Goal: Task Accomplishment & Management: Use online tool/utility

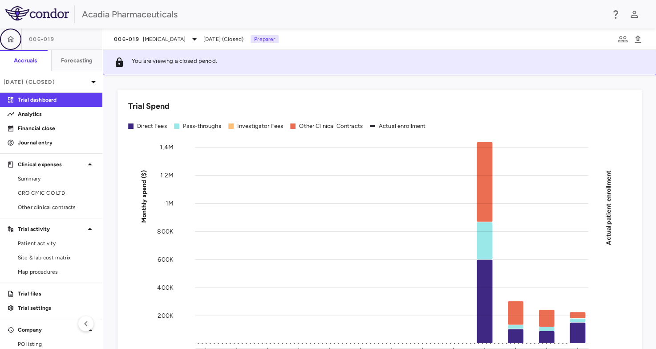
click at [12, 42] on icon "button" at bounding box center [11, 39] width 8 height 6
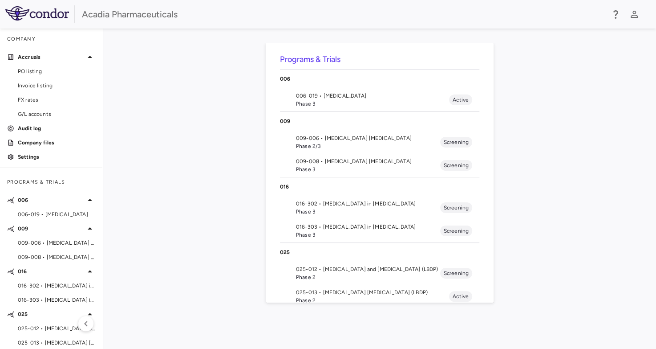
click at [343, 206] on span "016-302 • Hyperphagia in Prader-Willi Syndrome" at bounding box center [368, 203] width 144 height 8
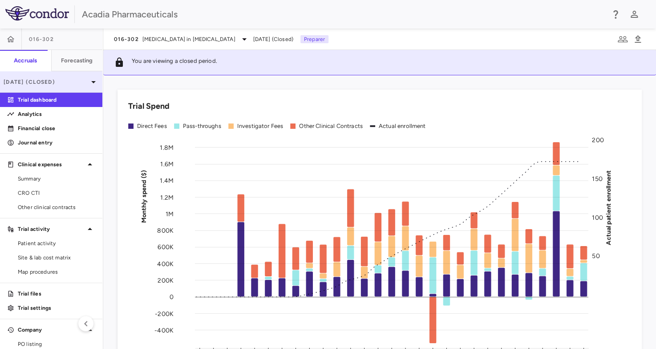
click at [88, 85] on icon at bounding box center [93, 82] width 11 height 11
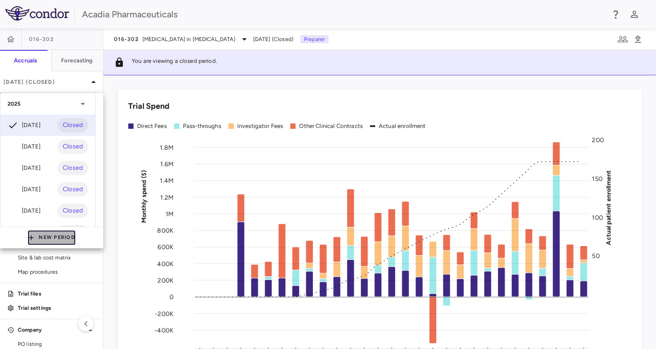
click at [51, 231] on button "New Period" at bounding box center [51, 237] width 47 height 14
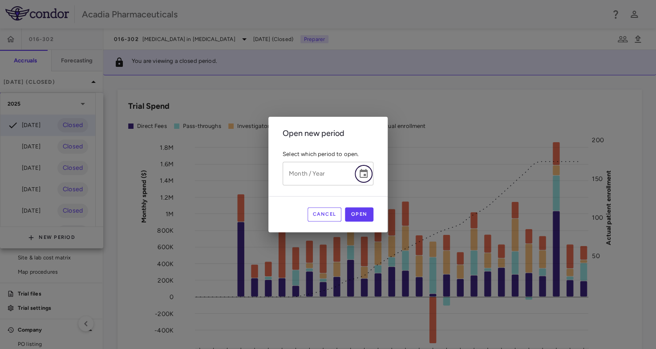
click at [365, 175] on icon "Choose date" at bounding box center [364, 173] width 8 height 9
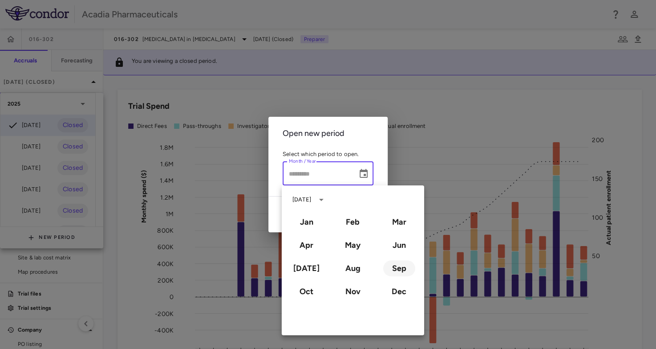
click at [399, 269] on button "Sep" at bounding box center [399, 268] width 32 height 16
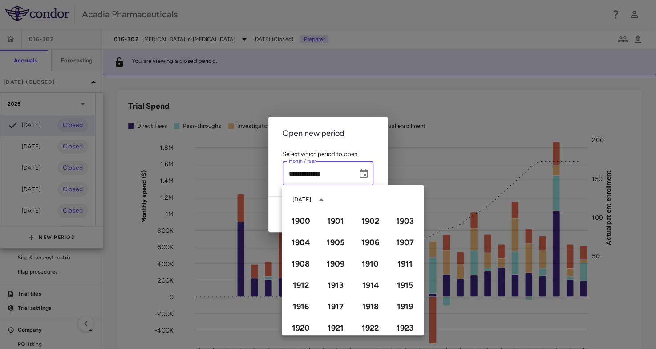
type input "**********"
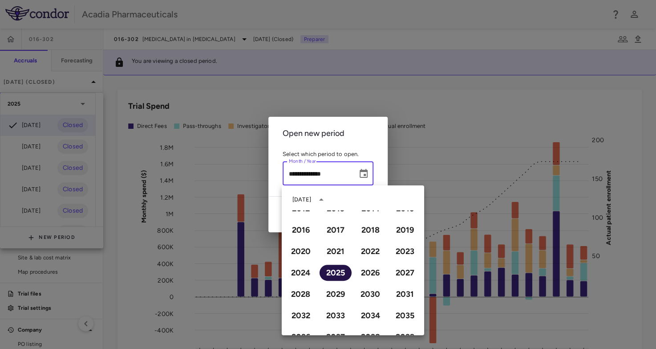
click at [340, 272] on button "2025" at bounding box center [336, 272] width 32 height 16
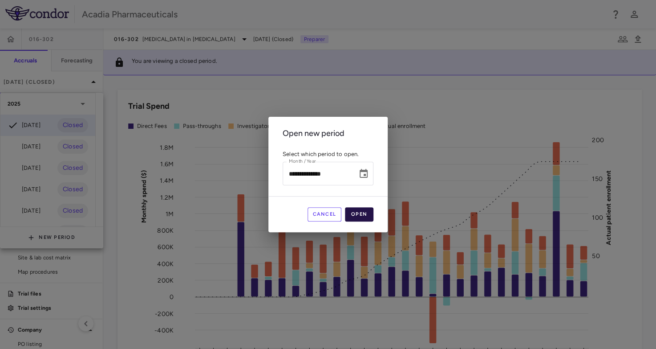
click at [364, 214] on button "Open" at bounding box center [359, 214] width 28 height 14
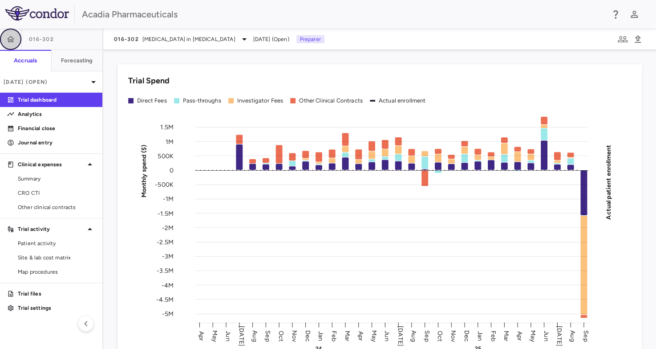
click at [7, 39] on icon "button" at bounding box center [11, 39] width 8 height 6
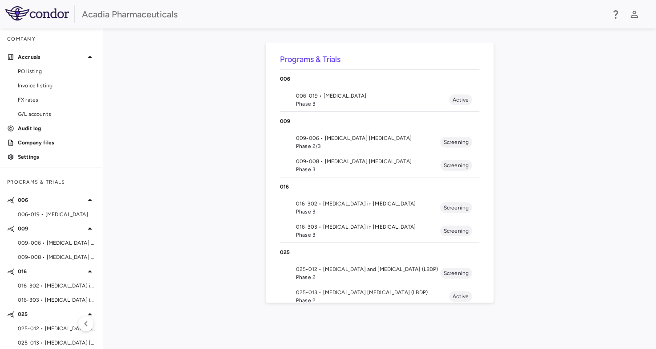
click at [349, 230] on span "016-303 • Hyperphagia in Prader-Willi Syndrome" at bounding box center [368, 227] width 144 height 8
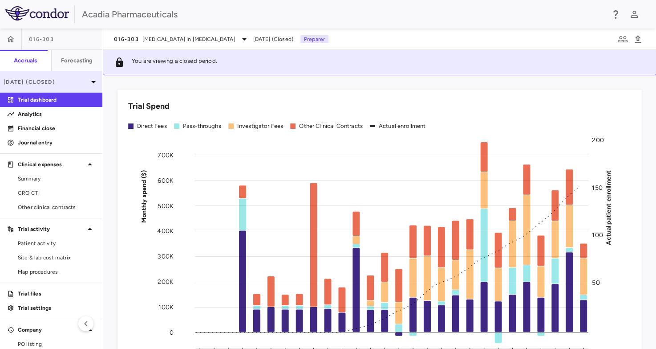
click at [88, 84] on icon at bounding box center [93, 82] width 11 height 11
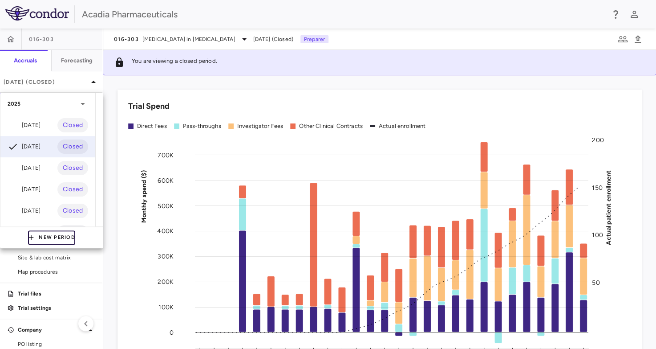
click at [40, 239] on button "New Period" at bounding box center [51, 237] width 47 height 14
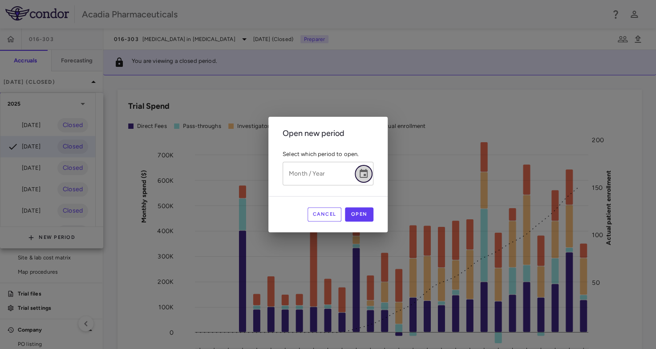
click at [363, 176] on icon "Choose date" at bounding box center [363, 173] width 11 height 11
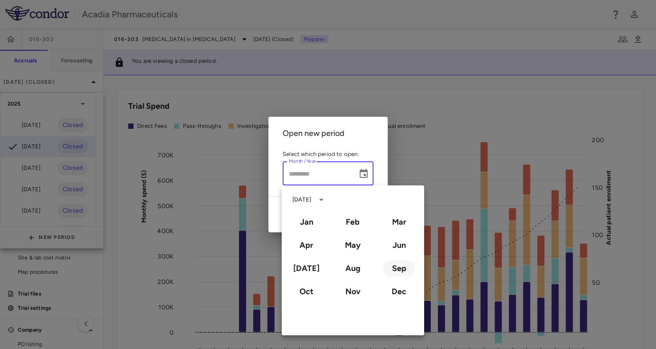
click at [398, 270] on button "Sep" at bounding box center [399, 268] width 32 height 16
type input "**********"
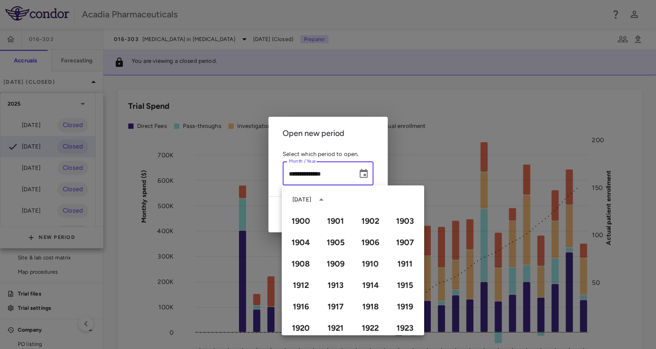
scroll to position [611, 0]
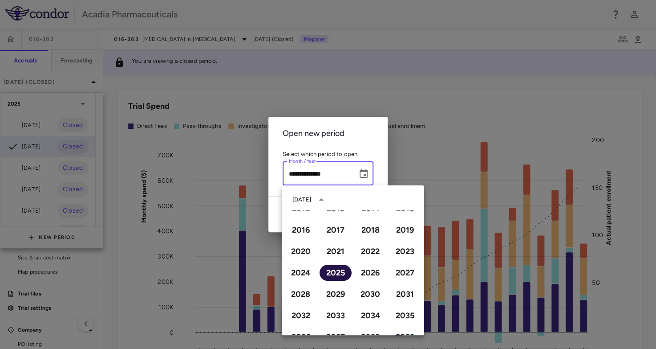
click at [328, 275] on button "2025" at bounding box center [336, 272] width 32 height 16
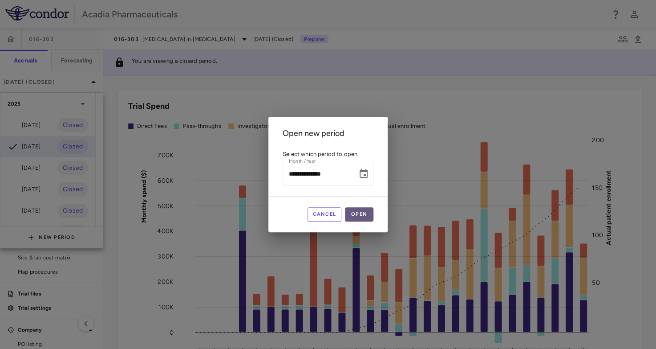
click at [360, 215] on button "Open" at bounding box center [359, 214] width 28 height 14
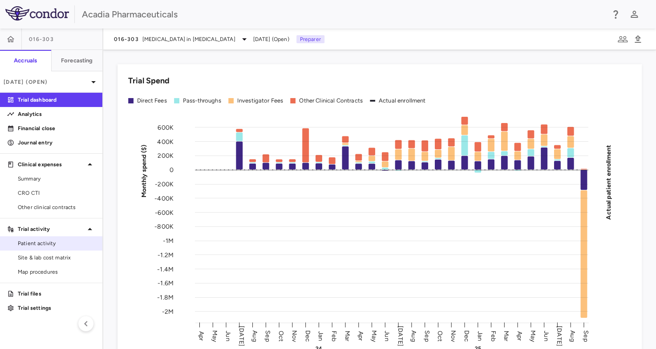
click at [42, 241] on span "Patient activity" at bounding box center [56, 243] width 77 height 8
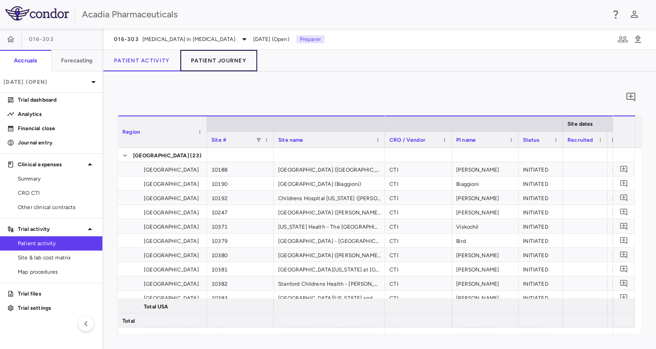
click at [231, 57] on button "Patient Journey" at bounding box center [218, 60] width 77 height 21
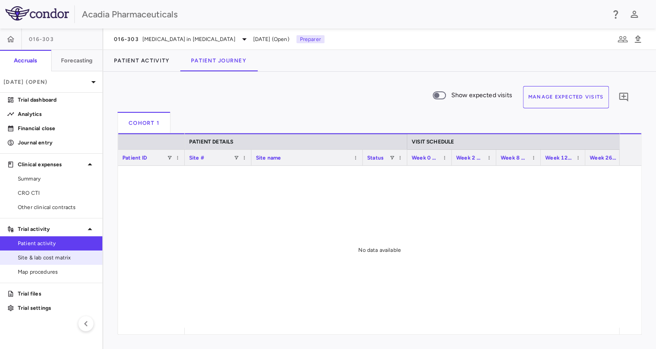
click at [60, 256] on span "Site & lab cost matrix" at bounding box center [56, 257] width 77 height 8
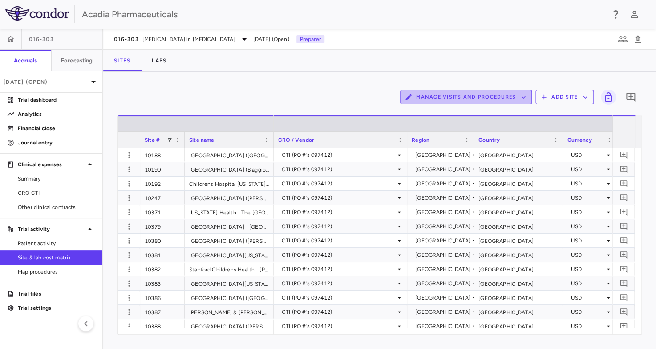
click at [515, 97] on button "Manage Visits and Procedures" at bounding box center [466, 97] width 132 height 14
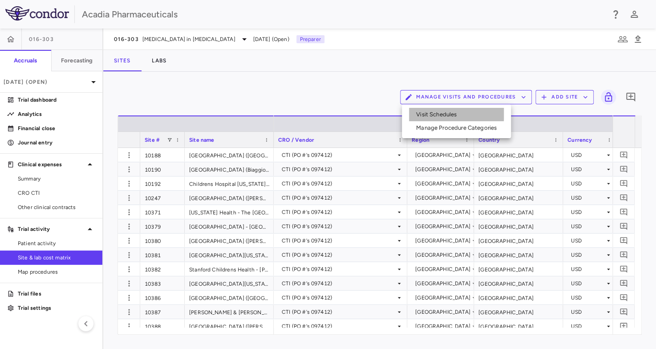
click at [442, 110] on li "Visit Schedules" at bounding box center [456, 114] width 95 height 13
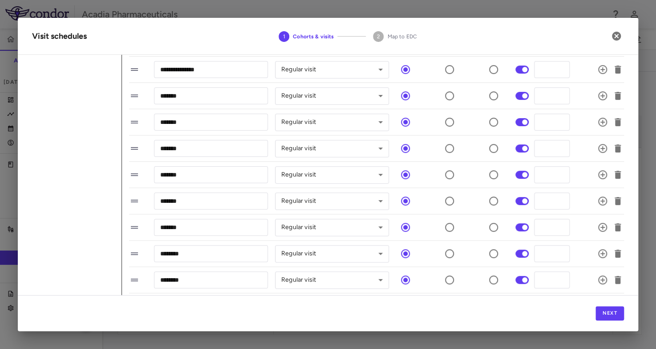
scroll to position [148, 0]
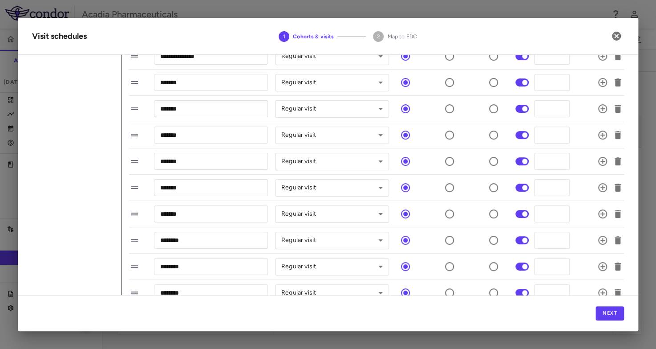
click at [381, 32] on div "2 Map to EDC" at bounding box center [391, 36] width 51 height 12
click at [612, 313] on button "Next" at bounding box center [610, 313] width 28 height 14
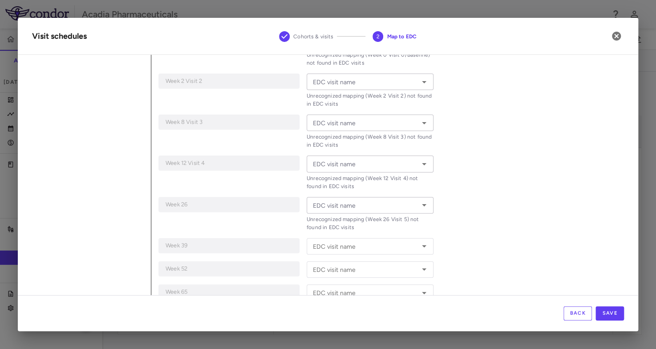
scroll to position [223, 0]
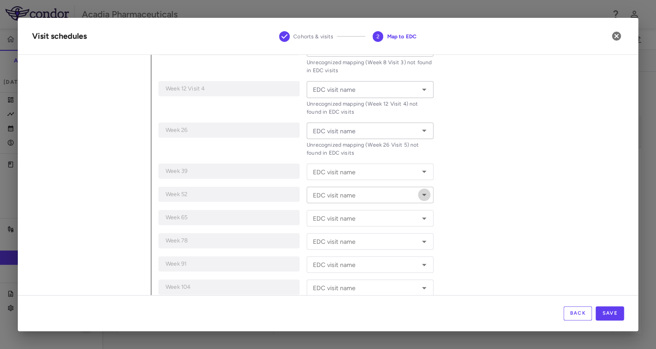
click at [422, 193] on icon "Open" at bounding box center [424, 194] width 11 height 11
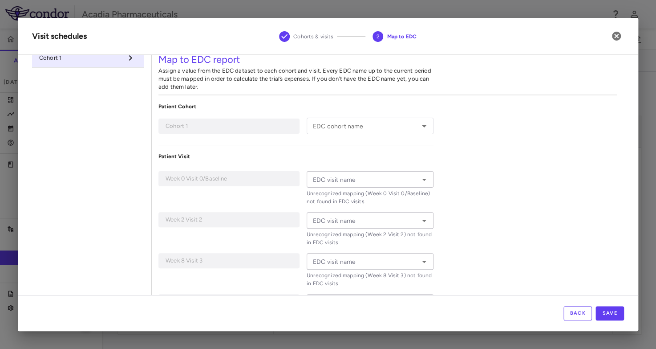
scroll to position [0, 0]
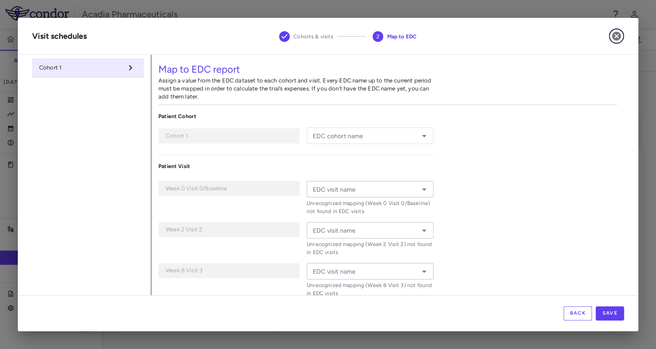
click at [615, 35] on icon "button" at bounding box center [616, 36] width 11 height 11
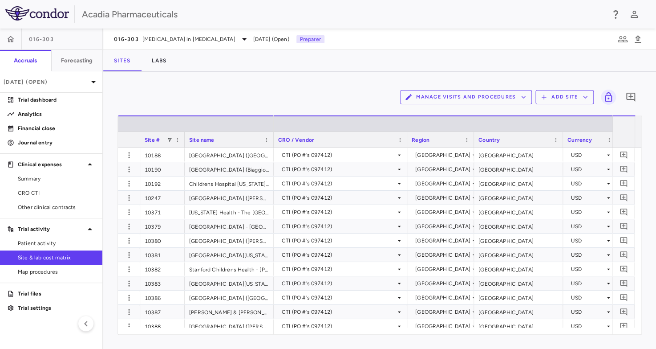
click at [176, 96] on div "Manage Visits and Procedures Add Site 0" at bounding box center [380, 97] width 524 height 22
click at [638, 41] on icon "button" at bounding box center [638, 39] width 6 height 8
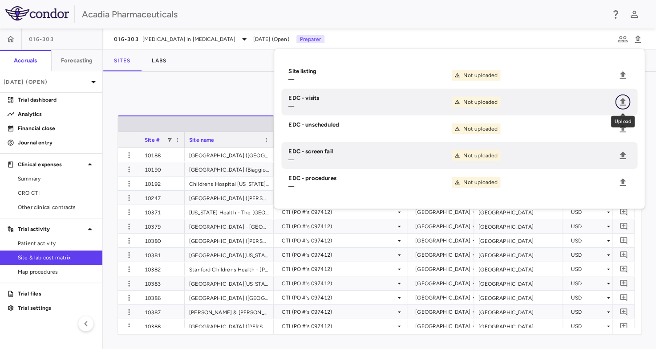
click at [620, 99] on icon "Upload" at bounding box center [622, 102] width 11 height 11
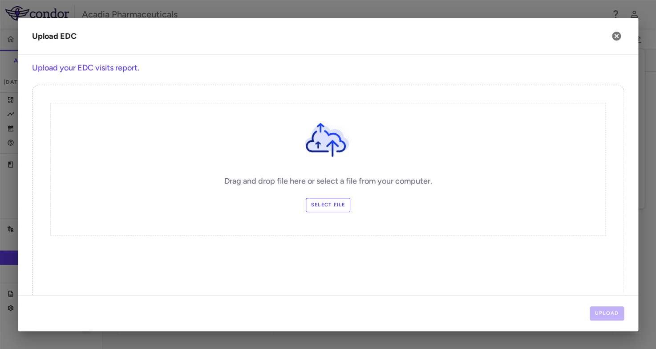
click at [327, 202] on label "Select file" at bounding box center [328, 205] width 45 height 14
click at [0, 0] on input "Select file" at bounding box center [0, 0] width 0 height 0
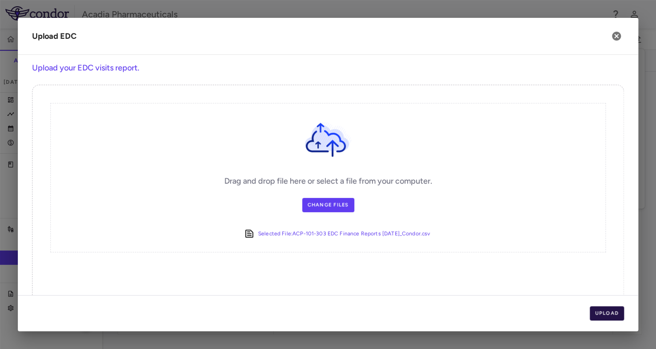
click at [613, 311] on button "Upload" at bounding box center [607, 313] width 35 height 14
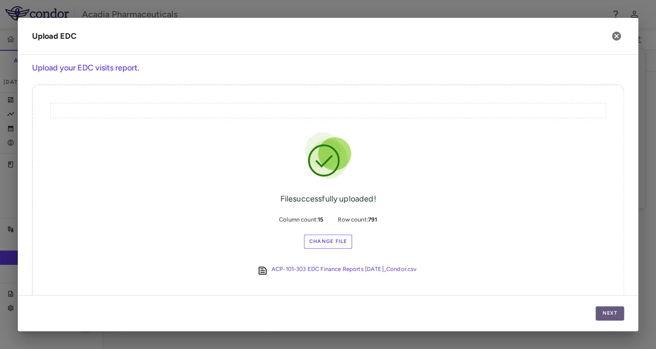
click at [607, 312] on button "Next" at bounding box center [610, 313] width 28 height 14
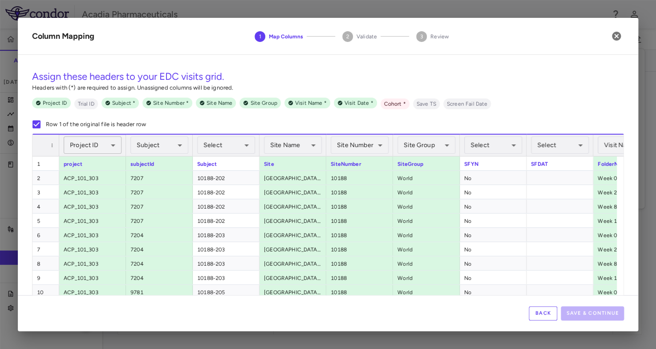
click at [110, 144] on body "Skip to sidebar Skip to main content Acadia Pharmaceuticals 016-303 Accruals Fo…" at bounding box center [328, 174] width 656 height 349
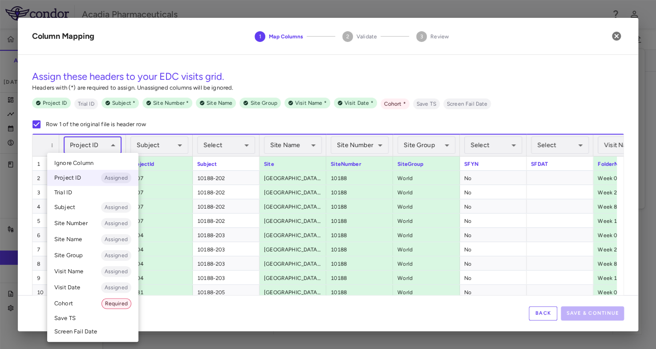
click at [85, 301] on li "Cohort Required" at bounding box center [92, 303] width 91 height 16
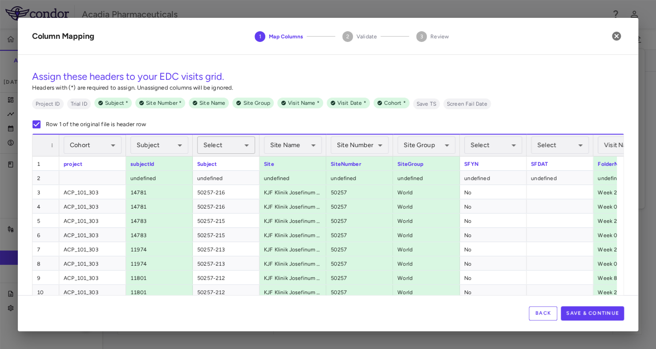
click at [231, 147] on body "Skip to sidebar Skip to main content Acadia Pharmaceuticals 016-303 Accruals Fo…" at bounding box center [328, 174] width 656 height 349
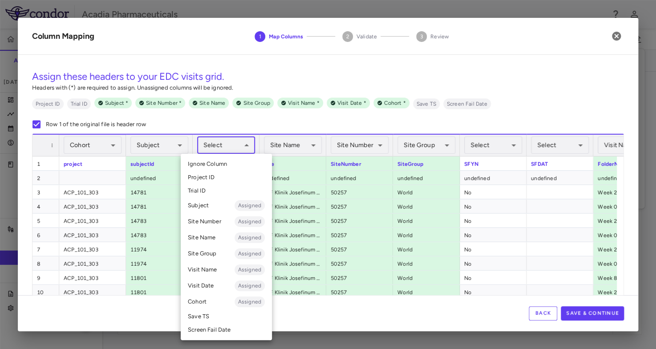
click at [207, 205] on li "Subject Assigned" at bounding box center [226, 205] width 91 height 16
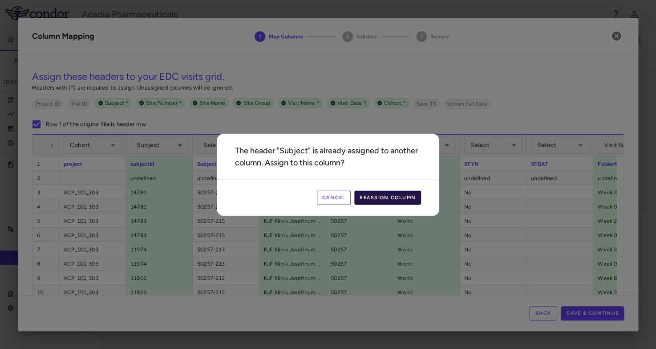
click at [404, 197] on button "Reassign Column" at bounding box center [387, 197] width 67 height 14
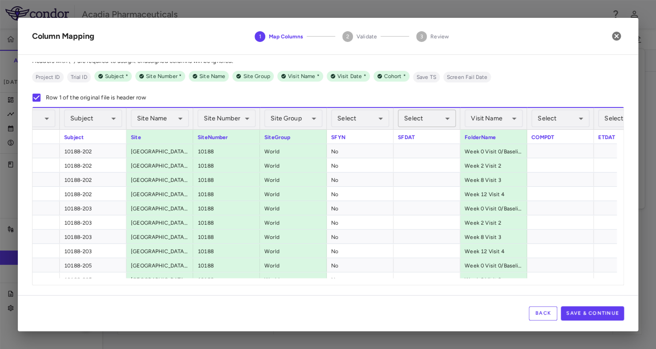
click at [418, 124] on body "Skip to sidebar Skip to main content Acadia Pharmaceuticals 016-303 Accruals Fo…" at bounding box center [328, 174] width 656 height 349
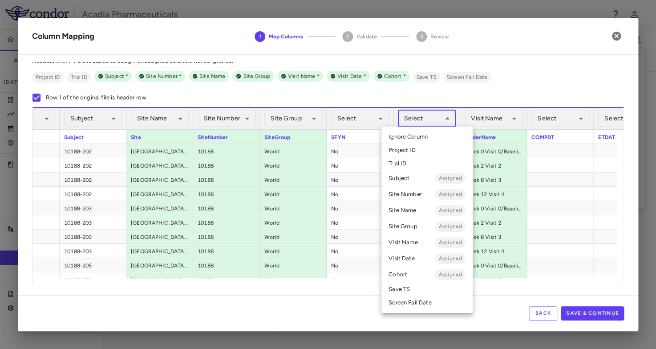
click at [409, 299] on li "Screen Fail Date" at bounding box center [426, 302] width 91 height 13
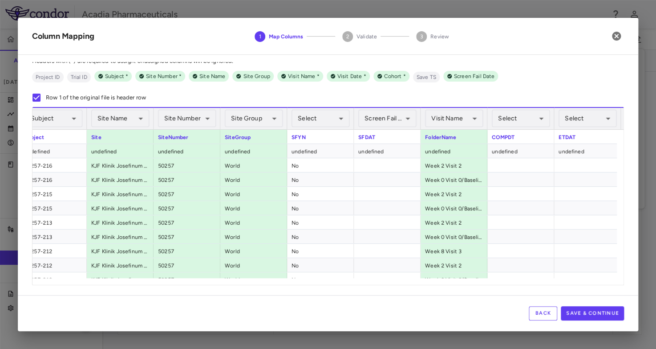
scroll to position [0, 185]
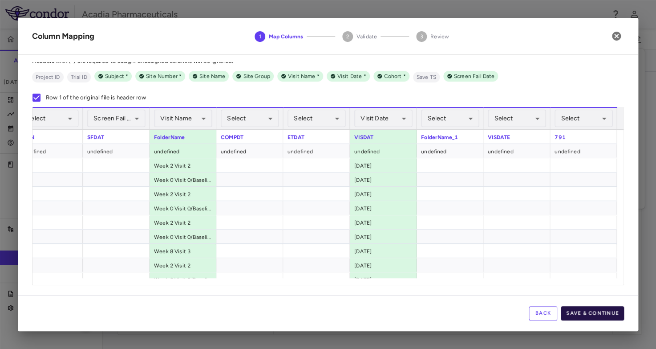
click at [586, 316] on button "Save & Continue" at bounding box center [592, 313] width 63 height 14
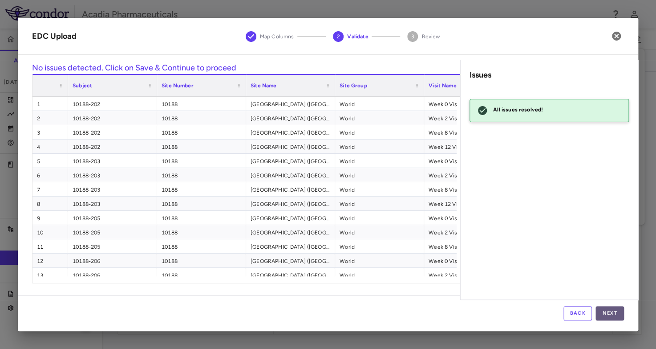
click at [603, 314] on button "Next" at bounding box center [610, 313] width 28 height 14
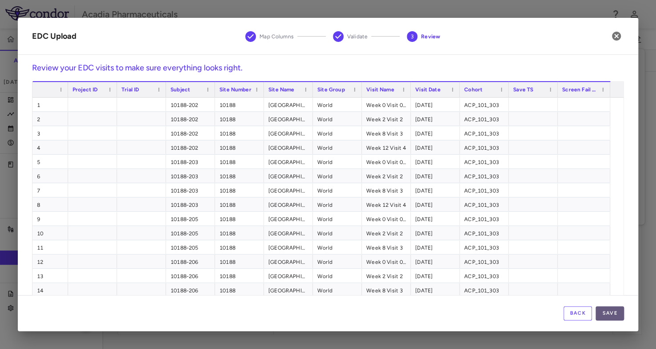
click at [612, 318] on button "Save" at bounding box center [610, 313] width 28 height 14
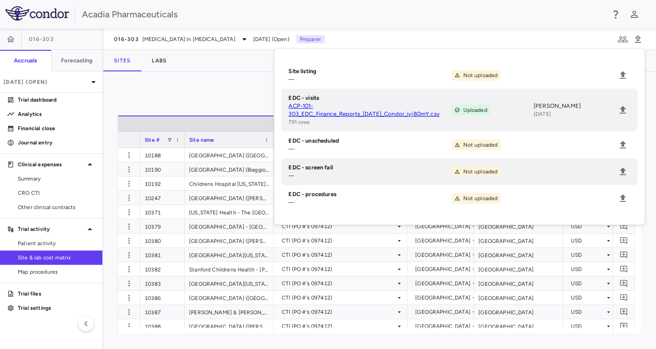
click at [207, 76] on div "Manage Visits and Procedures Add Site 0 Drag here to set row groups Drag here t…" at bounding box center [379, 210] width 553 height 277
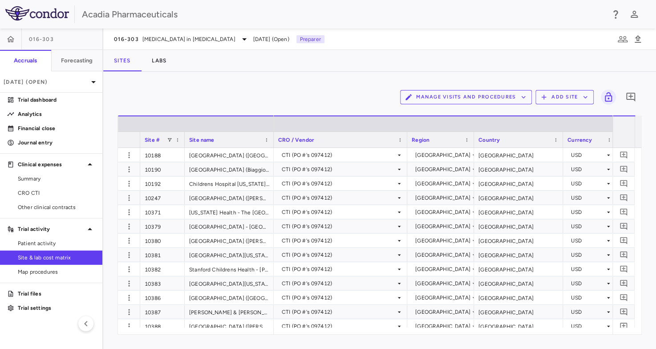
click at [488, 97] on button "Manage Visits and Procedures" at bounding box center [466, 97] width 132 height 14
click at [48, 99] on div at bounding box center [328, 174] width 656 height 349
click at [37, 98] on p "Trial dashboard" at bounding box center [56, 100] width 77 height 8
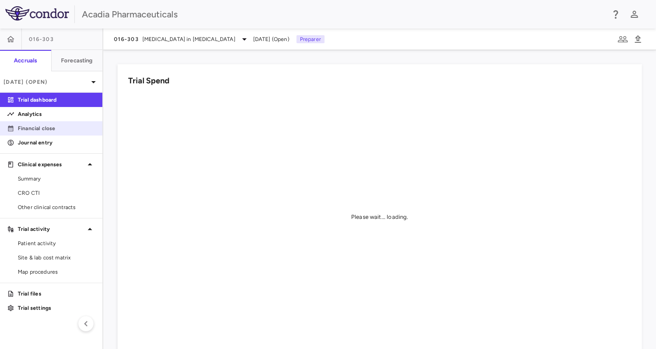
click at [40, 126] on p "Financial close" at bounding box center [56, 128] width 77 height 8
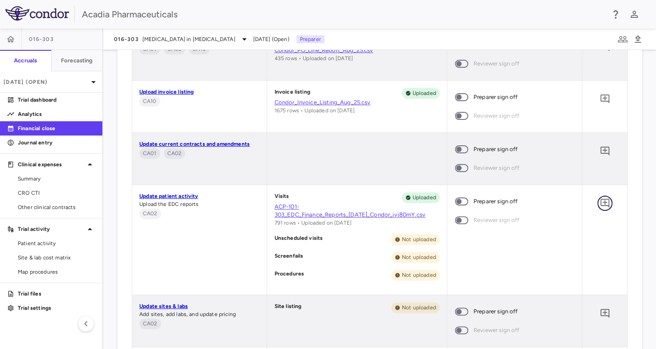
click at [600, 200] on icon "Add comment" at bounding box center [605, 203] width 11 height 11
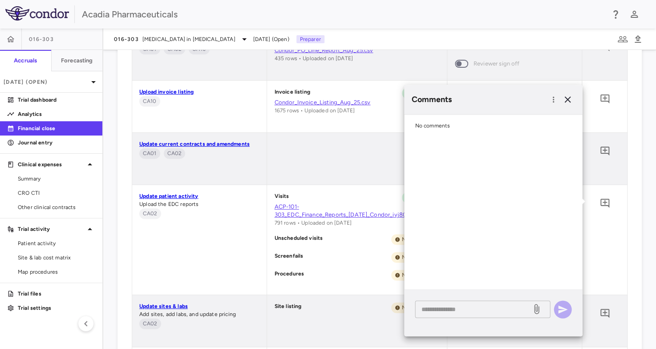
click at [458, 309] on textarea at bounding box center [473, 309] width 104 height 10
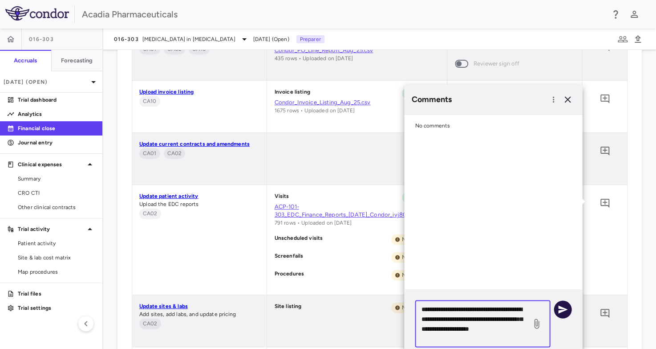
type textarea "**********"
click at [564, 308] on icon "button" at bounding box center [562, 309] width 11 height 11
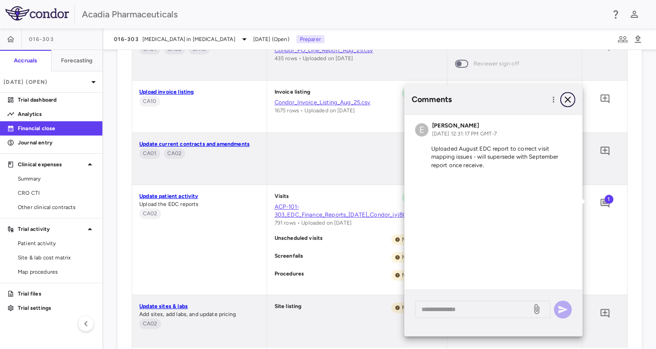
click at [566, 101] on icon "button" at bounding box center [567, 99] width 6 height 6
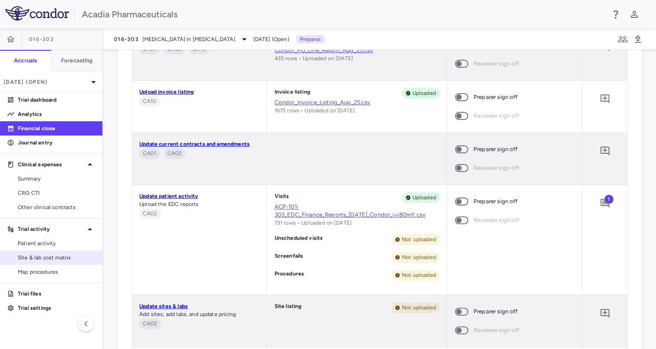
click at [49, 258] on span "Site & lab cost matrix" at bounding box center [56, 257] width 77 height 8
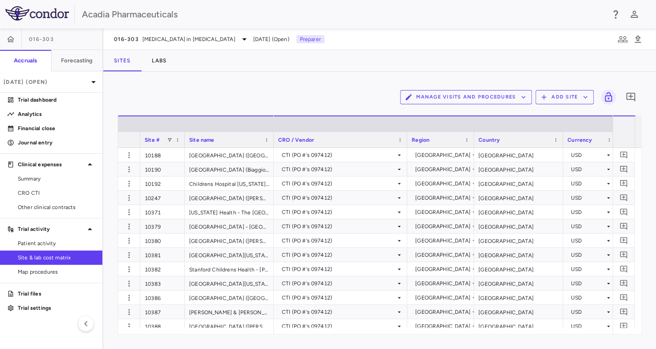
click at [493, 94] on button "Manage Visits and Procedures" at bounding box center [466, 97] width 132 height 14
click at [458, 131] on li "Manage Procedure Categories" at bounding box center [456, 127] width 95 height 13
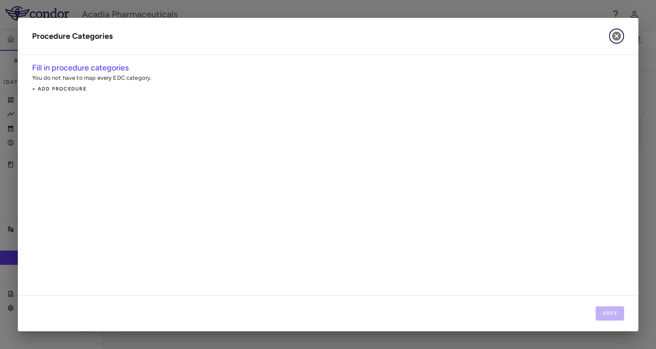
click at [614, 37] on icon "button" at bounding box center [616, 36] width 11 height 11
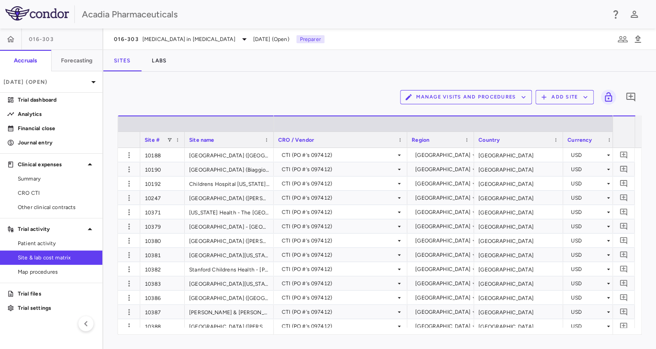
click at [472, 93] on button "Manage Visits and Procedures" at bounding box center [466, 97] width 132 height 14
click at [444, 115] on li "Visit Schedules" at bounding box center [456, 114] width 95 height 13
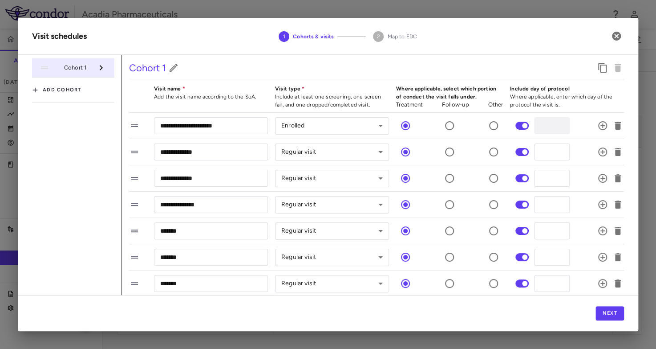
scroll to position [262, 0]
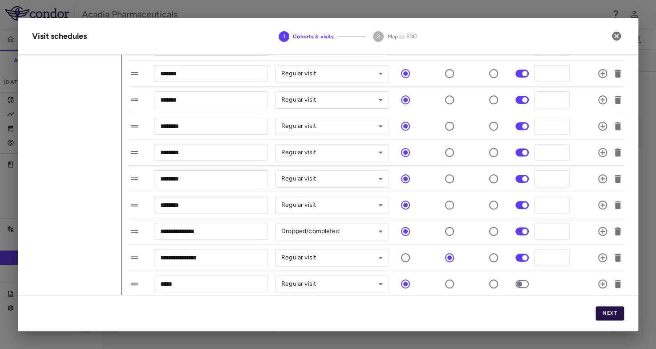
click at [601, 312] on button "Next" at bounding box center [610, 313] width 28 height 14
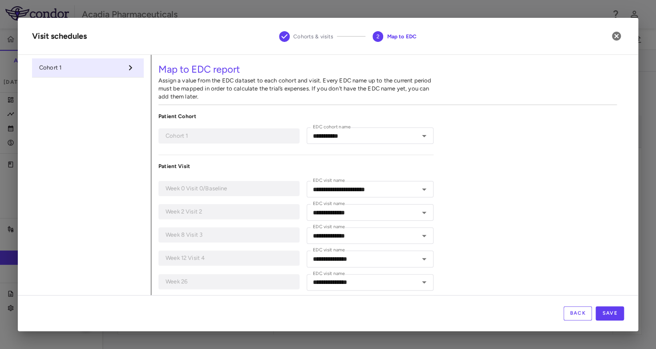
type input "**********"
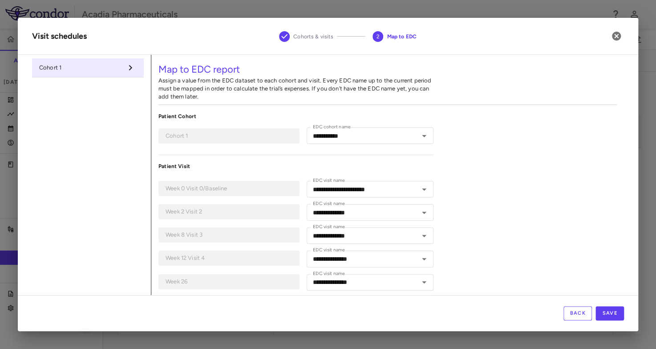
type input "**********"
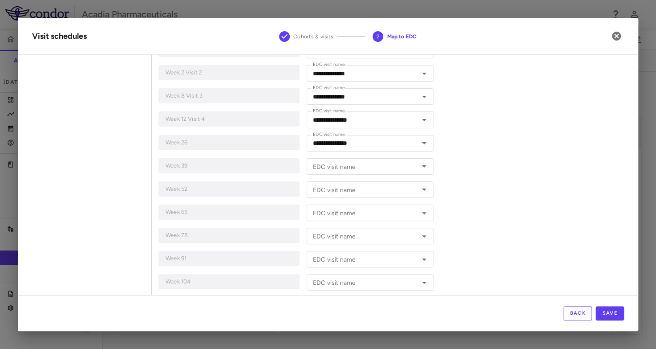
scroll to position [148, 0]
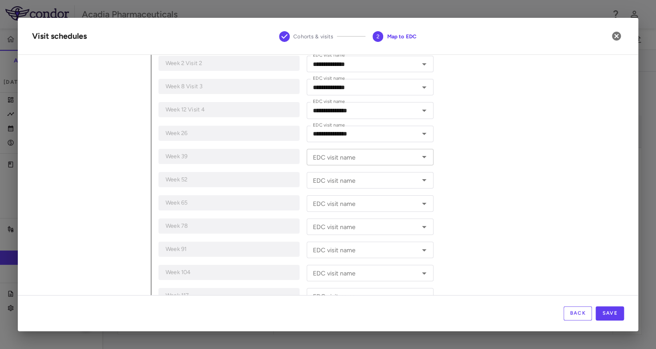
click at [339, 160] on input "EDC visit name" at bounding box center [362, 156] width 107 height 11
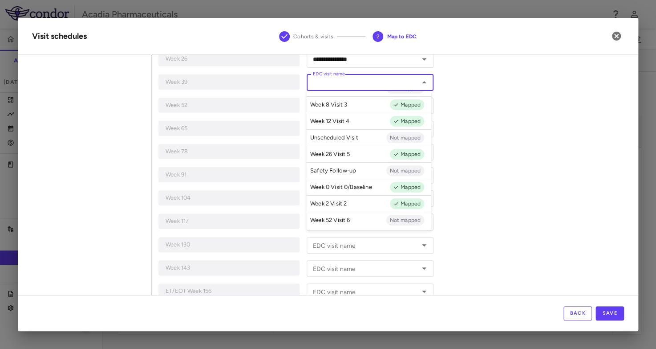
scroll to position [0, 0]
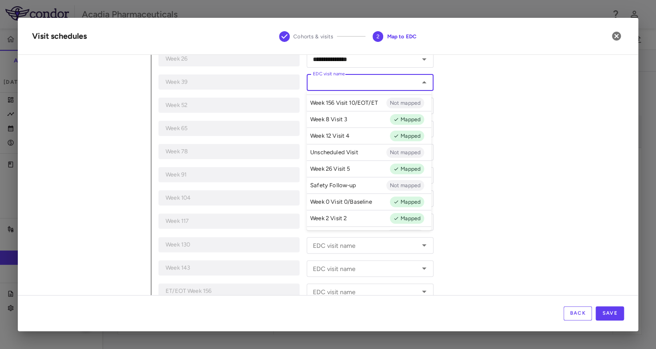
click at [443, 89] on div "**********" at bounding box center [387, 95] width 473 height 527
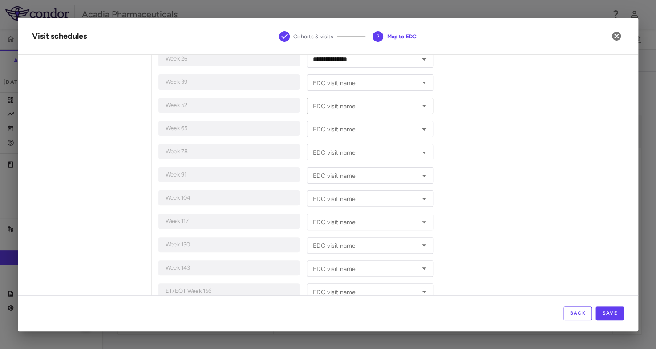
click at [422, 106] on icon "Open" at bounding box center [424, 105] width 11 height 11
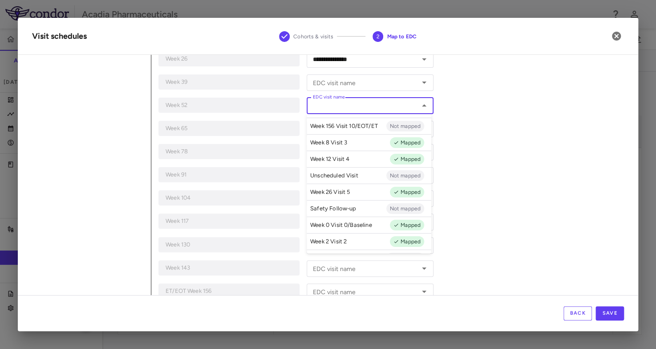
scroll to position [15, 0]
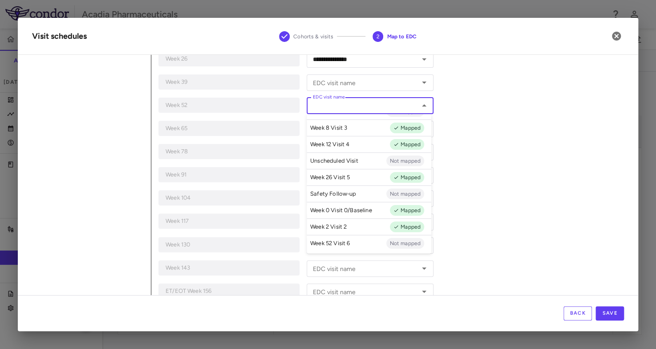
click at [336, 241] on p "Week 52 Visit 6" at bounding box center [330, 243] width 40 height 8
type input "**********"
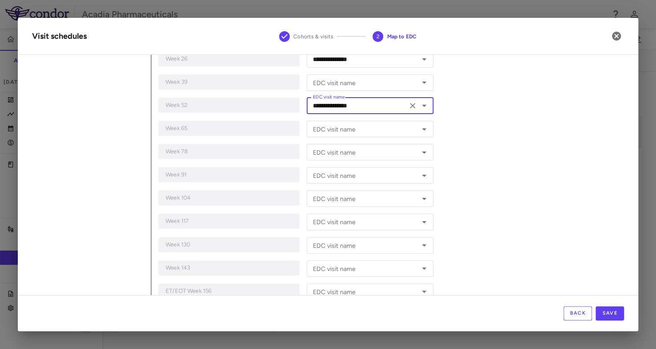
scroll to position [287, 0]
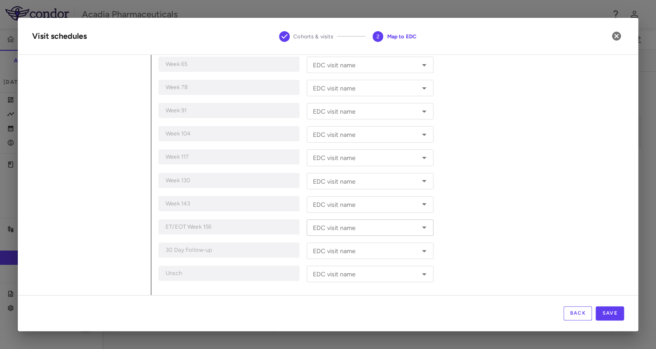
click at [424, 225] on icon "Open" at bounding box center [424, 227] width 11 height 11
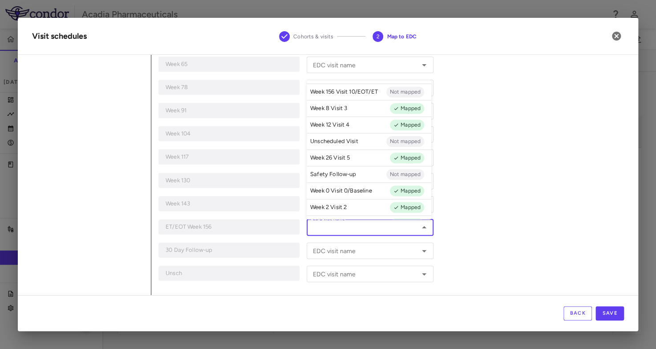
click at [352, 92] on p "Week 156 Visit 10/EOT/ET" at bounding box center [344, 92] width 68 height 8
type input "**********"
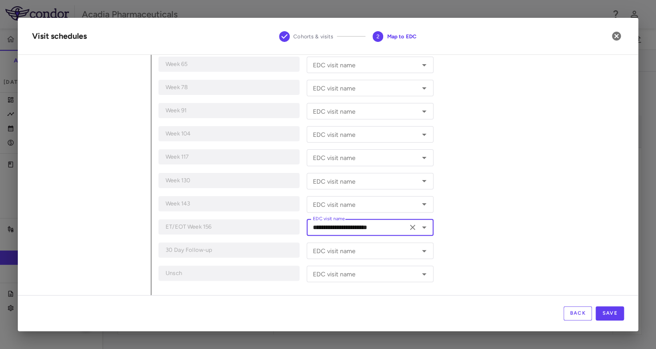
click at [537, 178] on div "**********" at bounding box center [387, 31] width 473 height 527
click at [392, 251] on input "EDC visit name" at bounding box center [362, 250] width 107 height 11
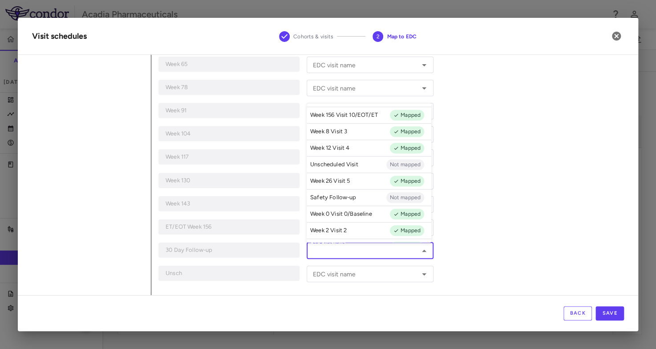
click at [496, 177] on div "**********" at bounding box center [387, 31] width 473 height 527
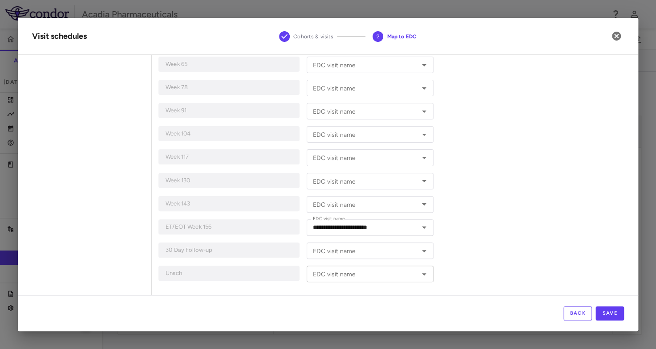
click at [395, 270] on input "EDC visit name" at bounding box center [362, 273] width 107 height 11
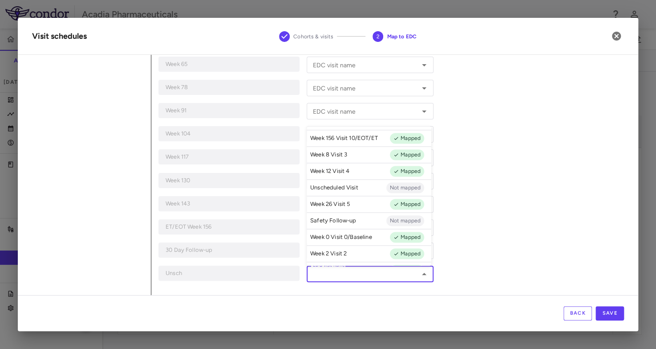
click at [361, 186] on li "Unscheduled Visit Not mapped" at bounding box center [369, 187] width 125 height 16
type input "**********"
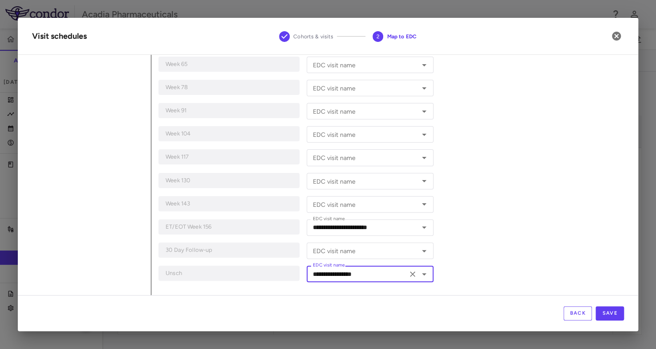
click at [529, 208] on div "**********" at bounding box center [387, 31] width 473 height 527
click at [419, 248] on icon "Open" at bounding box center [424, 250] width 11 height 11
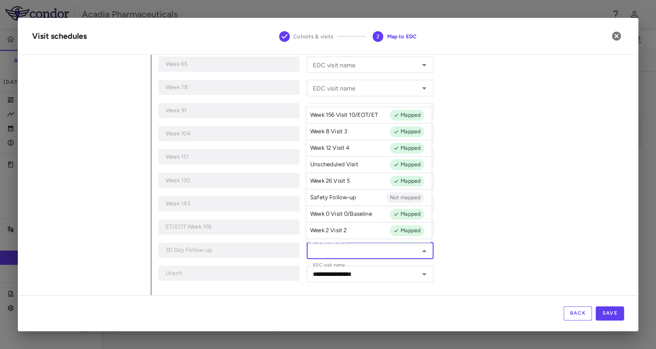
click at [343, 194] on p "Safety Follow-up" at bounding box center [333, 197] width 46 height 8
type input "**********"
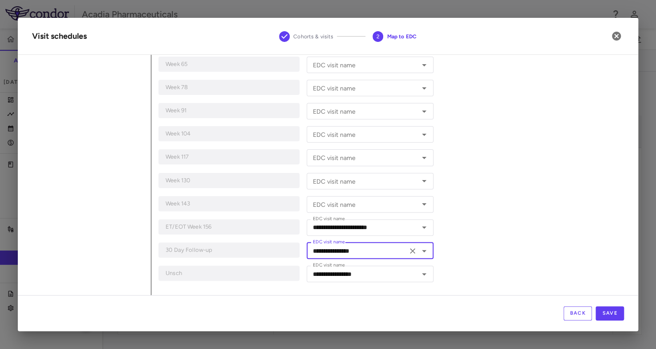
click at [486, 200] on div "**********" at bounding box center [387, 31] width 473 height 527
click at [613, 315] on button "Save" at bounding box center [610, 313] width 28 height 14
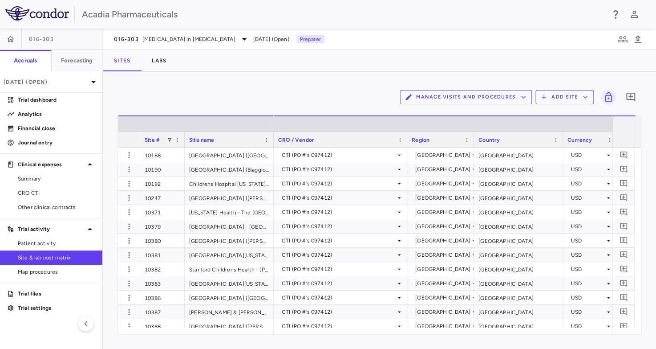
click at [185, 98] on div "Manage Visits and Procedures Add Site 0" at bounding box center [380, 97] width 524 height 22
click at [46, 239] on span "Patient activity" at bounding box center [56, 243] width 77 height 8
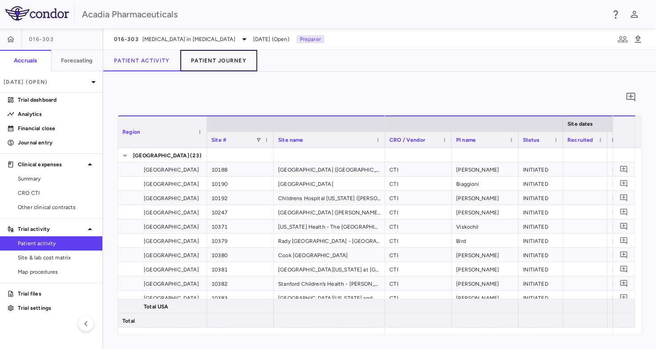
click at [231, 59] on button "Patient Journey" at bounding box center [218, 60] width 77 height 21
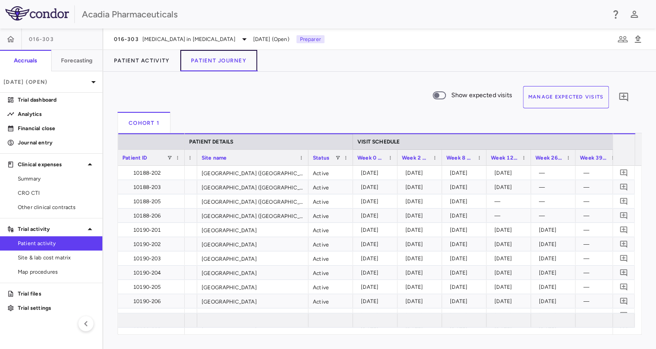
scroll to position [0, 95]
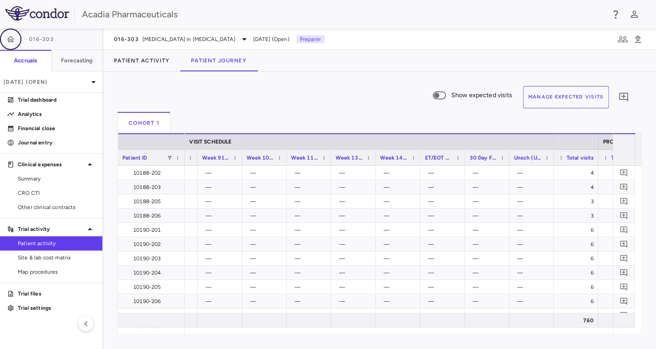
click at [14, 38] on icon "button" at bounding box center [10, 39] width 9 height 9
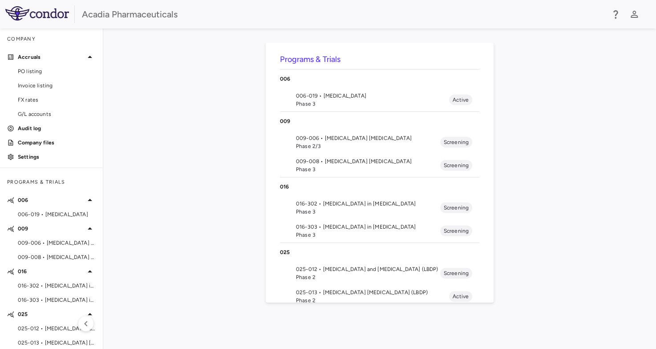
click at [342, 206] on span "016-302 • Hyperphagia in Prader-Willi Syndrome" at bounding box center [368, 203] width 144 height 8
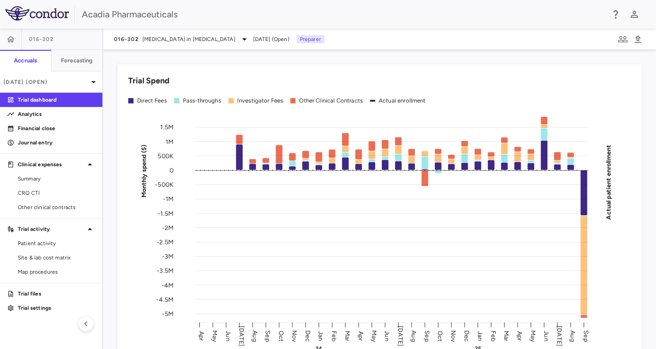
click at [637, 248] on div "Trial Spend Direct Fees Pass-throughs Investigator Fees Other Clinical Contract…" at bounding box center [379, 199] width 553 height 299
click at [41, 246] on span "Patient activity" at bounding box center [56, 243] width 77 height 8
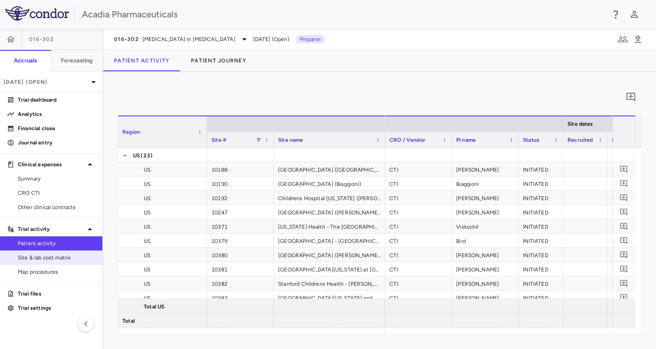
click at [57, 258] on span "Site & lab cost matrix" at bounding box center [56, 257] width 77 height 8
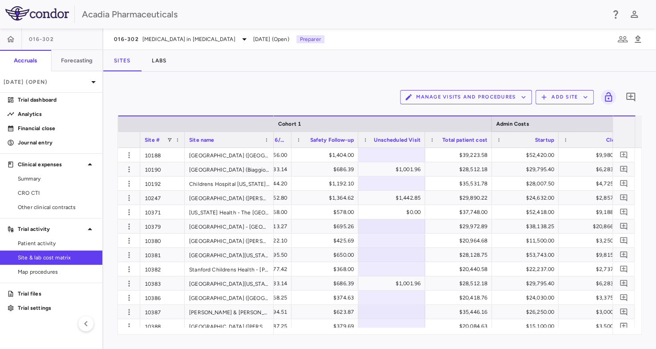
scroll to position [0, 1471]
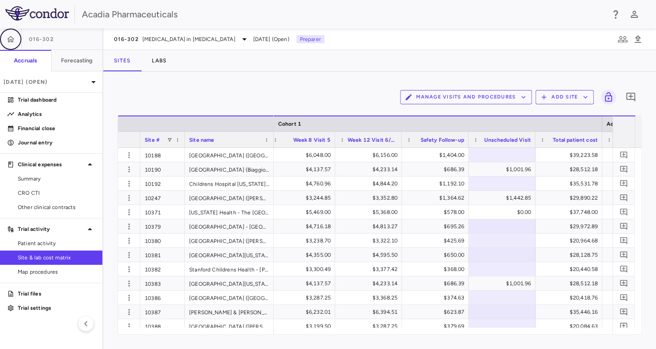
click at [5, 37] on button "button" at bounding box center [10, 38] width 21 height 21
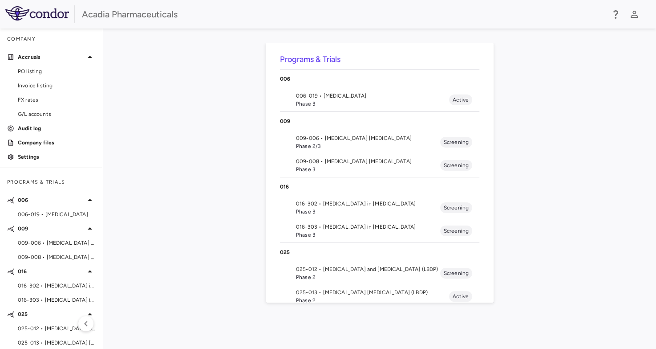
click at [386, 231] on span "Phase 3" at bounding box center [368, 235] width 144 height 8
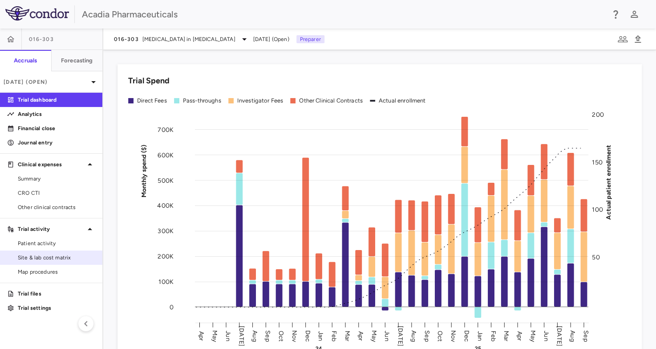
click at [52, 254] on span "Site & lab cost matrix" at bounding box center [56, 257] width 77 height 8
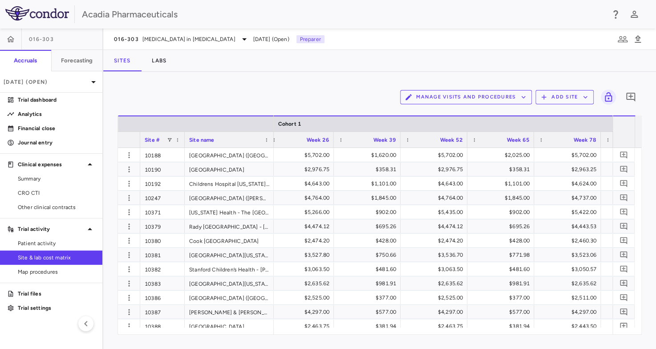
click at [314, 93] on div "Manage Visits and Procedures Add Site 0" at bounding box center [380, 97] width 524 height 22
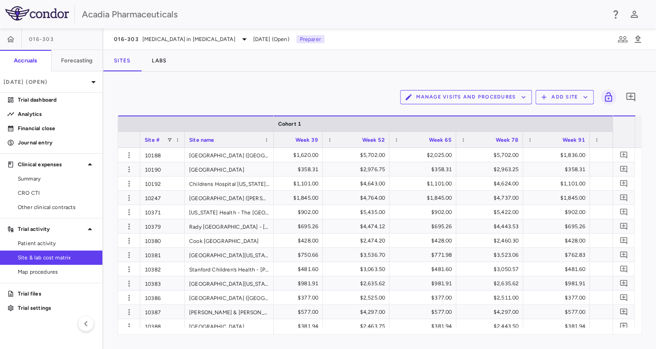
scroll to position [0, 1414]
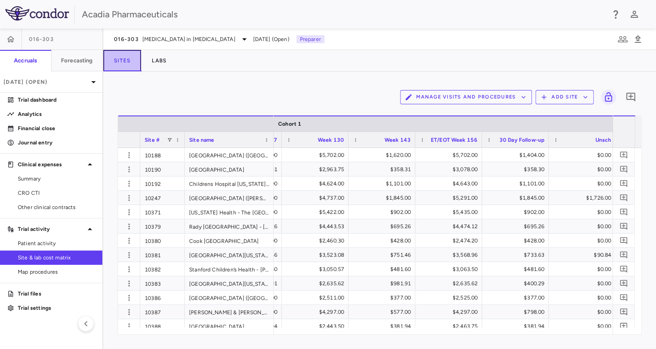
drag, startPoint x: 130, startPoint y: 64, endPoint x: 131, endPoint y: 71, distance: 7.2
click at [130, 64] on button "Sites" at bounding box center [122, 60] width 38 height 21
click at [173, 85] on div "Manage Visits and Procedures Add Site 0 Drag here to set row groups Drag here t…" at bounding box center [379, 210] width 553 height 277
click at [48, 243] on span "Patient activity" at bounding box center [56, 243] width 77 height 8
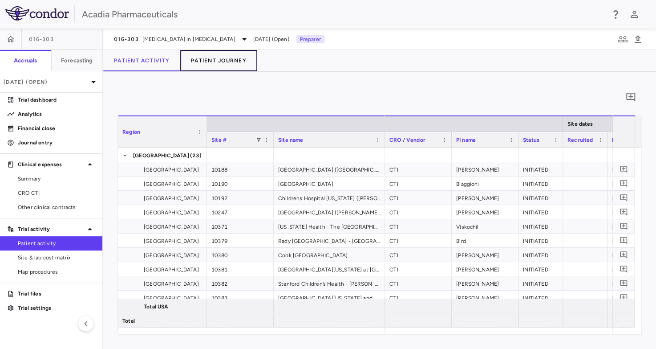
click at [209, 60] on button "Patient Journey" at bounding box center [218, 60] width 77 height 21
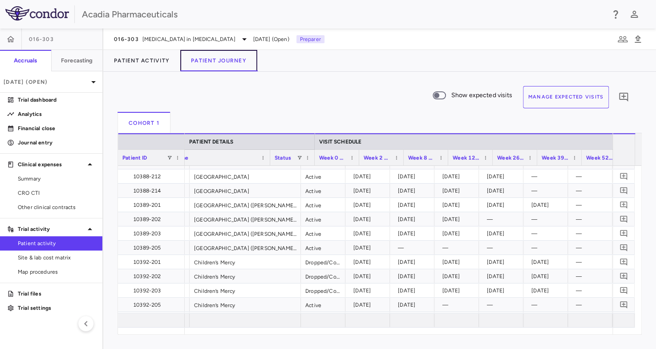
scroll to position [0, 93]
